Goal: Use online tool/utility: Use online tool/utility

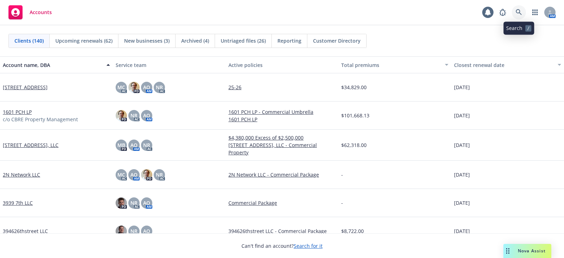
click at [451, 17] on link at bounding box center [518, 12] width 14 height 14
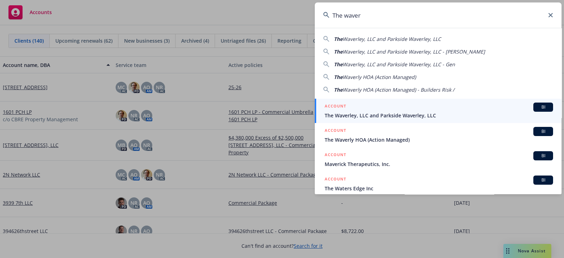
type input "The waver"
click at [451, 116] on span "The Waverley, LLC and Parkside Waverley, LLC" at bounding box center [438, 115] width 228 height 7
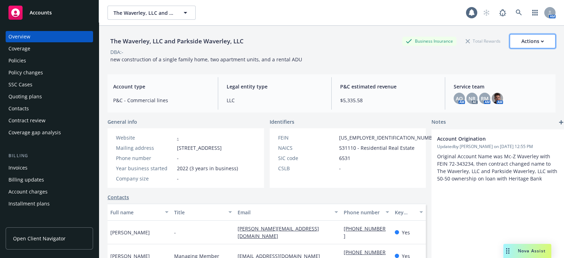
click at [451, 40] on div "Actions" at bounding box center [532, 41] width 23 height 13
click at [366, 55] on div "DBA: -" at bounding box center [331, 51] width 448 height 7
click at [50, 52] on div "Coverage" at bounding box center [49, 48] width 82 height 11
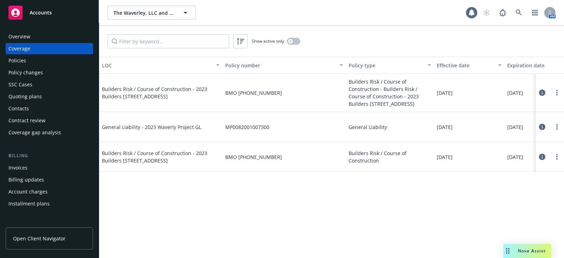
click at [49, 61] on div "Policies" at bounding box center [49, 60] width 82 height 11
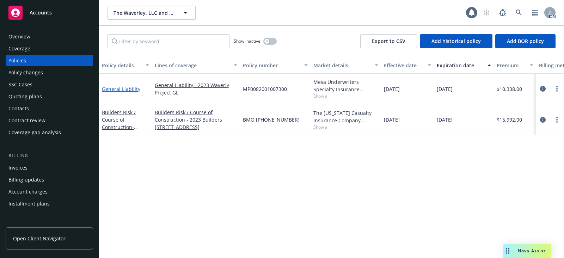
drag, startPoint x: 468, startPoint y: 129, endPoint x: 102, endPoint y: 88, distance: 368.2
click at [102, 88] on div "General Liability General Liability - 2023 Waverly Project GL MP0082001007300 M…" at bounding box center [439, 102] width 680 height 56
copy div "General Liability General Liability - 2023 Waverly Project GL MP0082001007300 M…"
click at [451, 206] on span "Nova Assist" at bounding box center [531, 251] width 28 height 6
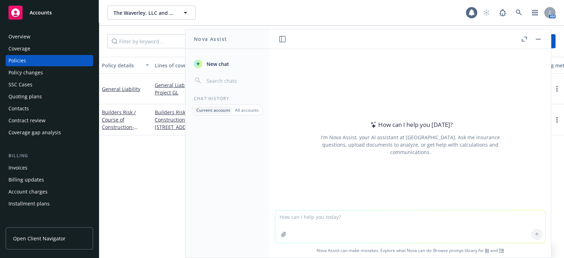
click at [421, 206] on textarea at bounding box center [410, 226] width 270 height 32
paste textarea "General Liability General Liability - 2023 Waverly Project GL MP0082001007300 M…"
type textarea "Hi Nova - Please refine this email: General Liability General Liability - 2023 …"
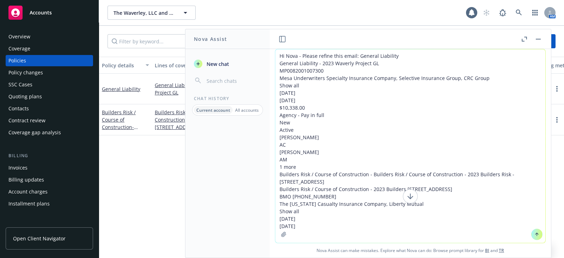
click at [355, 57] on textarea "Hi Nova - Please refine this email: General Liability General Liability - 2023 …" at bounding box center [410, 145] width 270 height 193
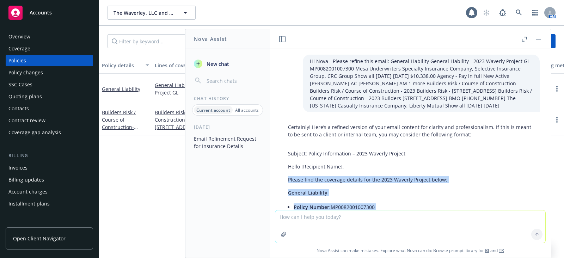
drag, startPoint x: 467, startPoint y: 152, endPoint x: 288, endPoint y: 177, distance: 180.7
copy div "Please find the coverage details for the 2023 Waverly Project below: General Li…"
click at [451, 39] on button "button" at bounding box center [538, 39] width 8 height 8
